Goal: Complete application form

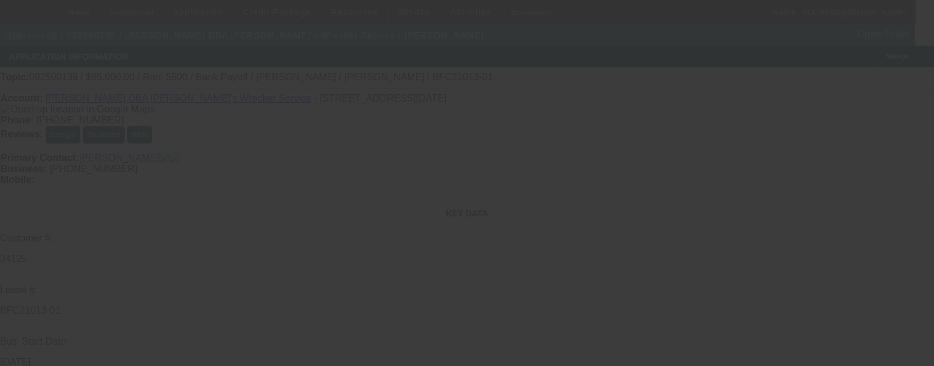
select select "0"
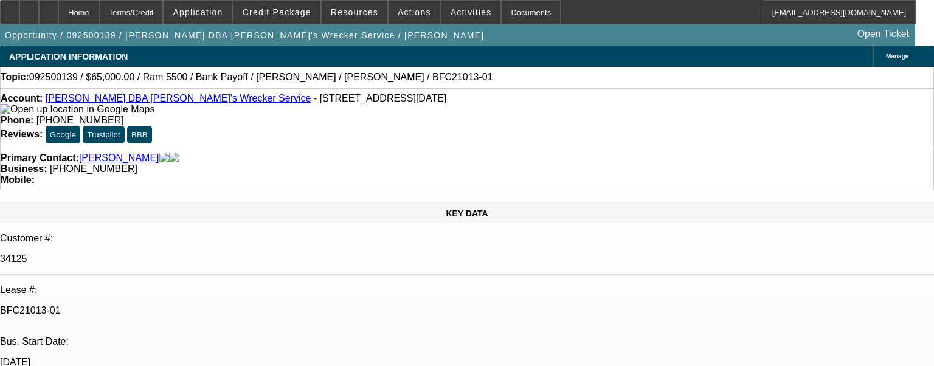
select select "0"
select select "6"
select select "0"
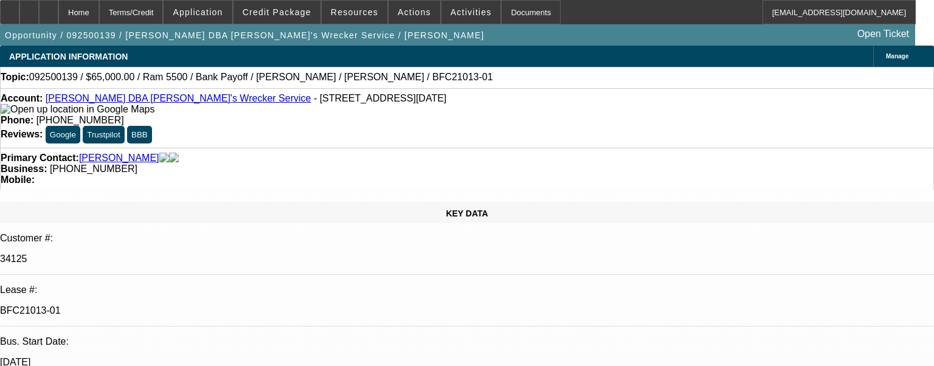
select select "6"
select select "0"
select select "6"
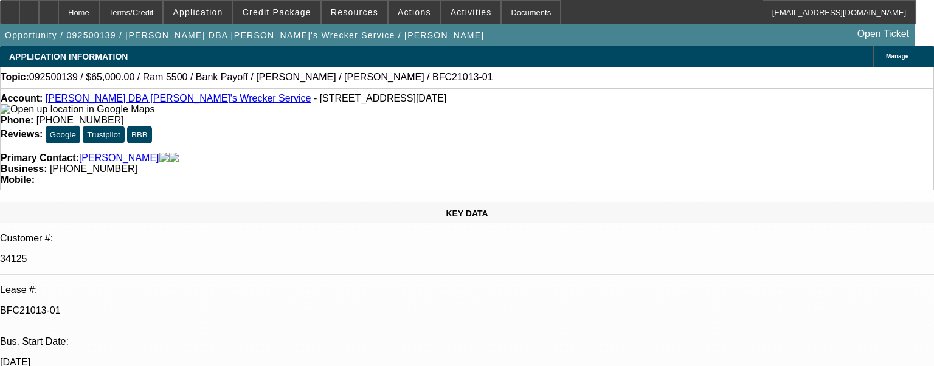
select select "0"
select select "6"
